Goal: Check status: Check status

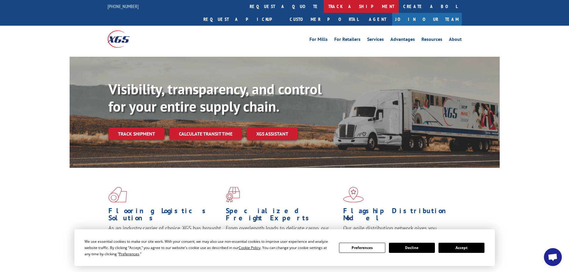
click at [324, 5] on link "track a shipment" at bounding box center [361, 6] width 75 height 13
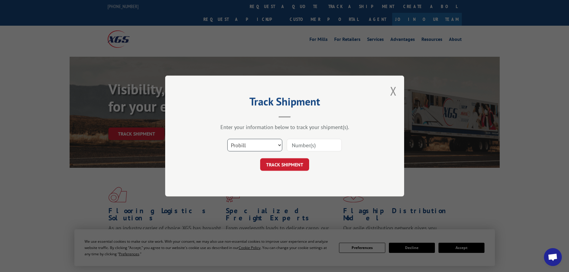
click at [239, 148] on select "Select category... Probill BOL PO" at bounding box center [254, 145] width 55 height 13
select select "bol"
click at [227, 139] on select "Select category... Probill BOL PO" at bounding box center [254, 145] width 55 height 13
paste input "2403520"
type input "2403520"
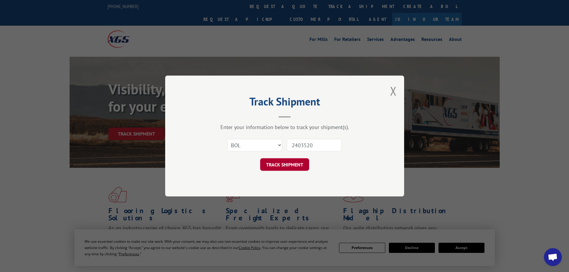
click at [289, 168] on button "TRACK SHIPMENT" at bounding box center [284, 164] width 49 height 13
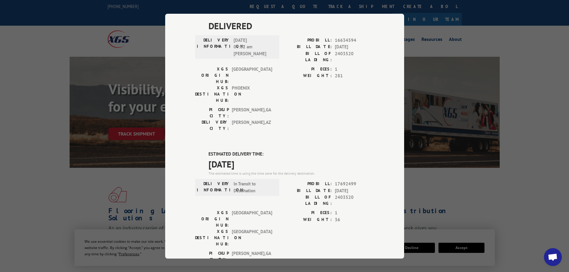
scroll to position [315, 0]
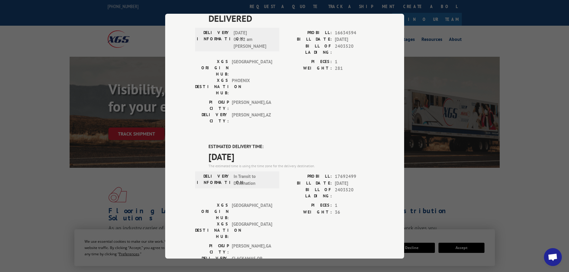
click at [82, 180] on div "Track Shipment DELIVERED DELIVERY INFORMATION: PROBILL: 9337620 BILL DATE: [DAT…" at bounding box center [284, 136] width 569 height 272
